Goal: Task Accomplishment & Management: Manage account settings

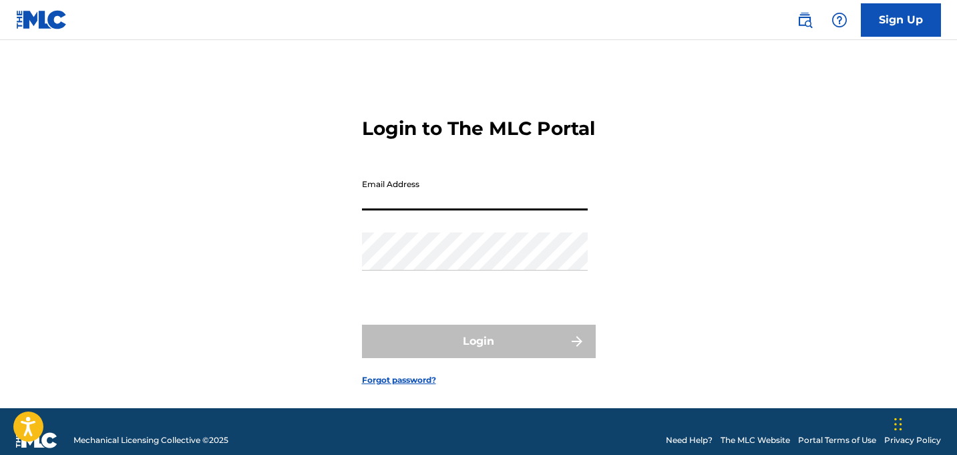
type input "[EMAIL_ADDRESS][DOMAIN_NAME]"
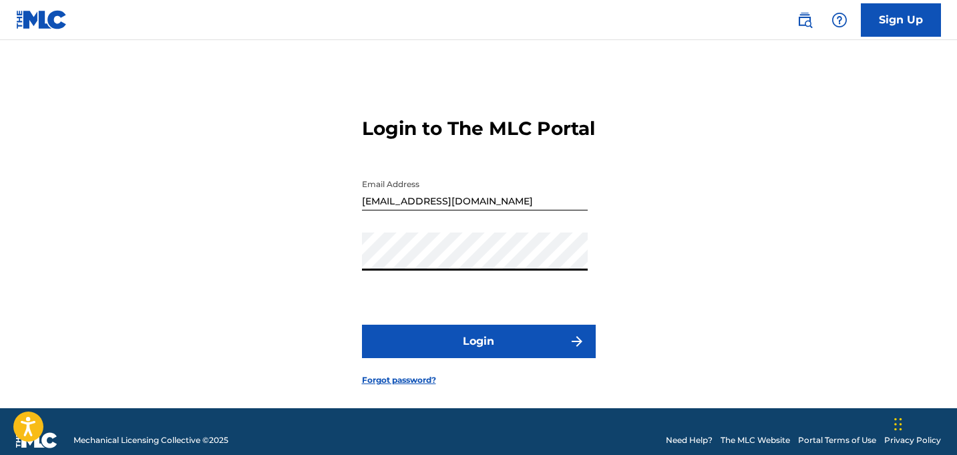
click at [362, 324] on button "Login" at bounding box center [479, 340] width 234 height 33
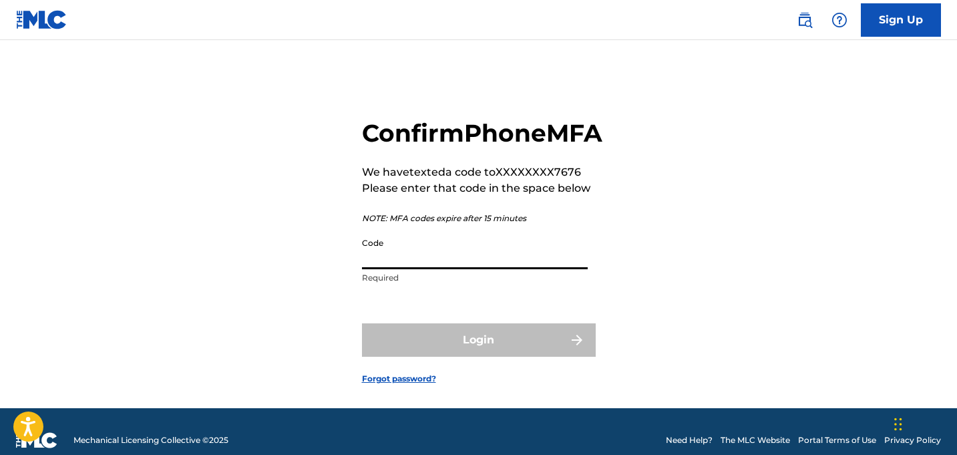
click at [457, 266] on input "Code" at bounding box center [475, 250] width 226 height 38
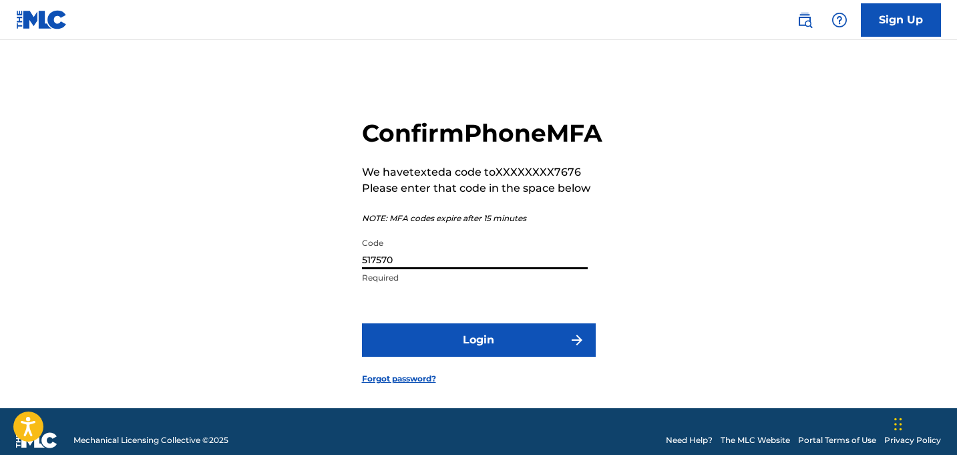
type input "517570"
click at [453, 356] on button "Login" at bounding box center [479, 339] width 234 height 33
